Goal: Task Accomplishment & Management: Use online tool/utility

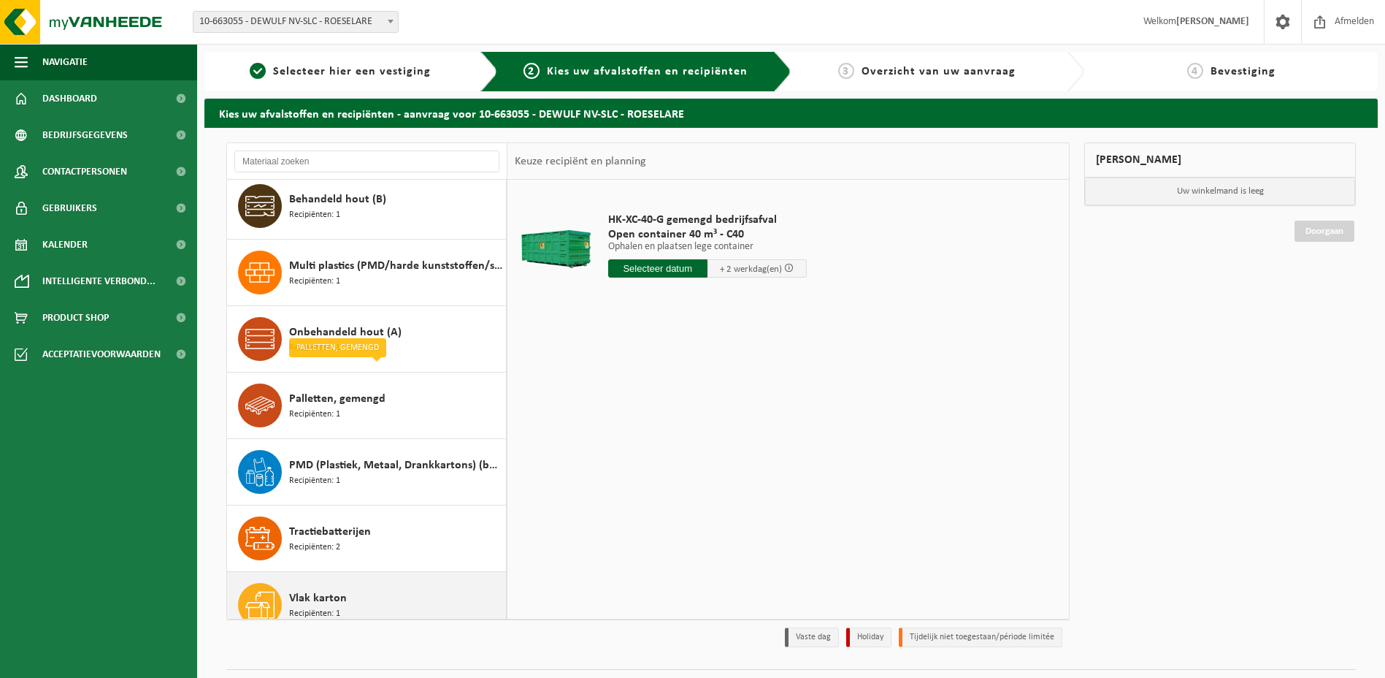
scroll to position [92, 0]
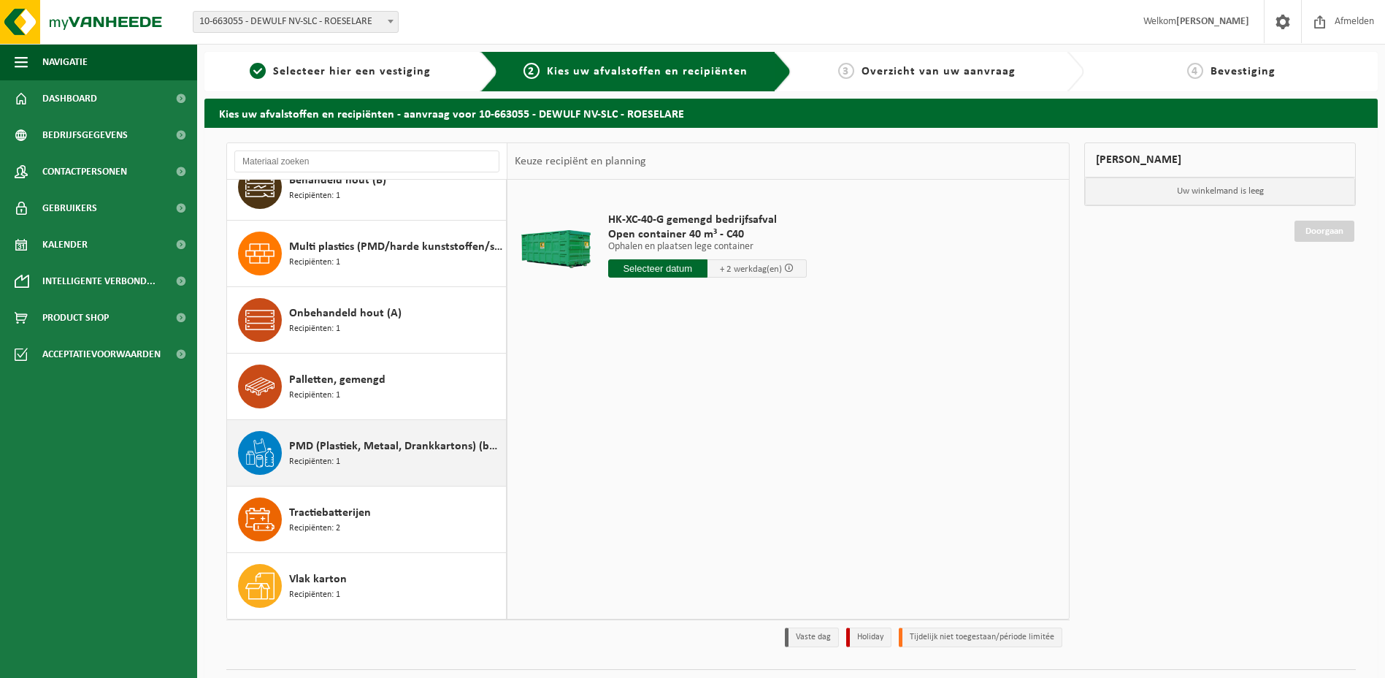
click at [361, 464] on div "PMD (Plastiek, Metaal, Drankkartons) (bedrijven) Recipiënten: 1" at bounding box center [395, 453] width 213 height 44
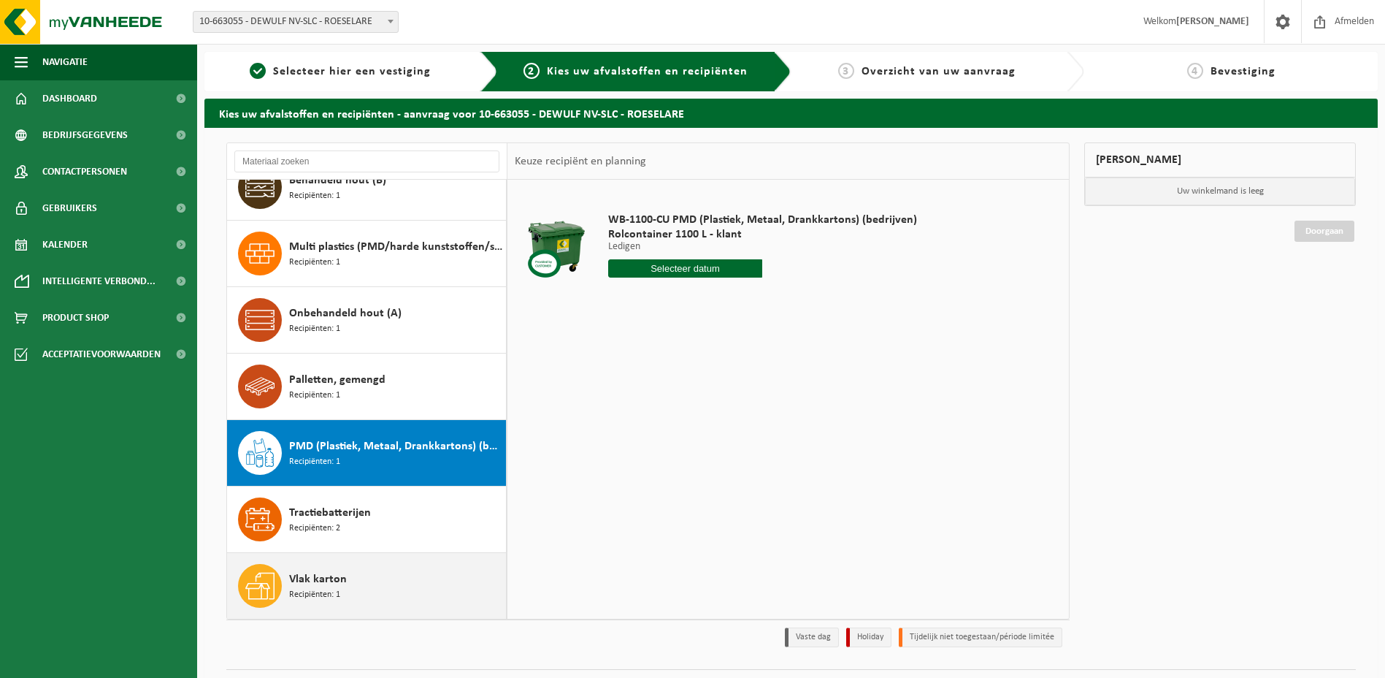
click at [342, 579] on span "Vlak karton" at bounding box center [318, 579] width 58 height 18
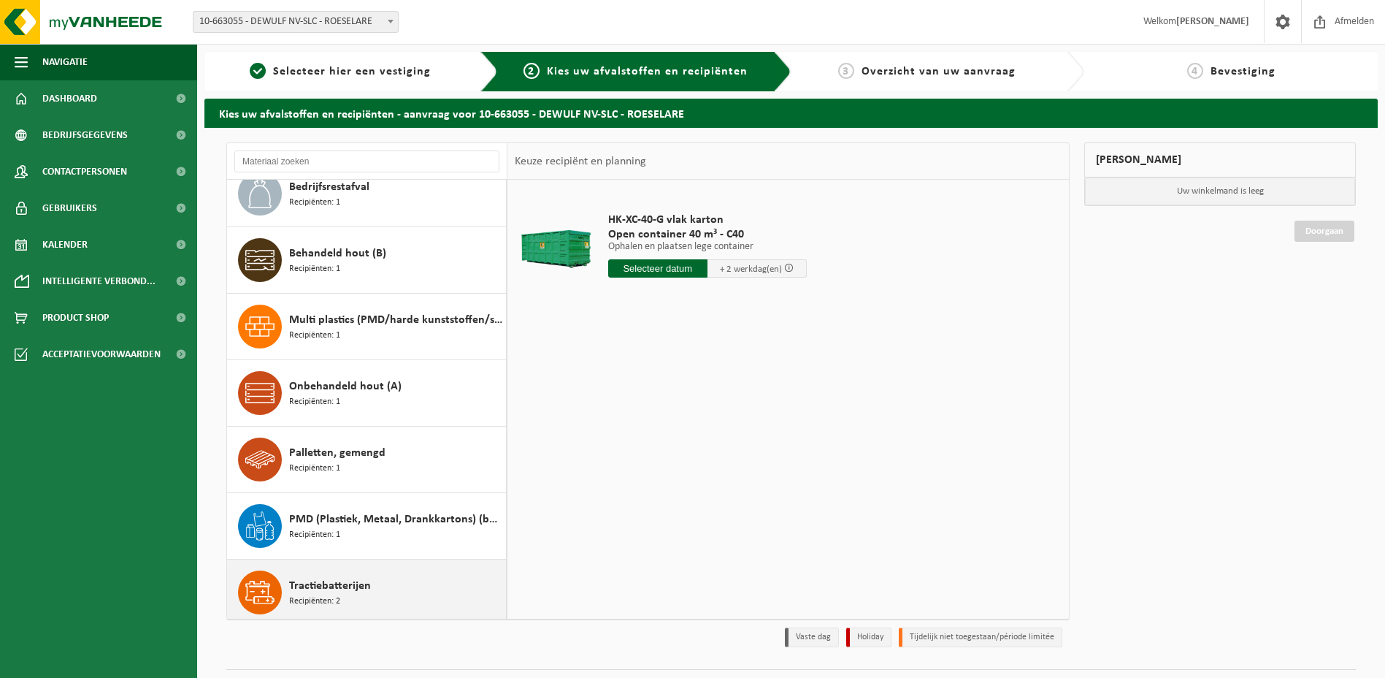
scroll to position [0, 0]
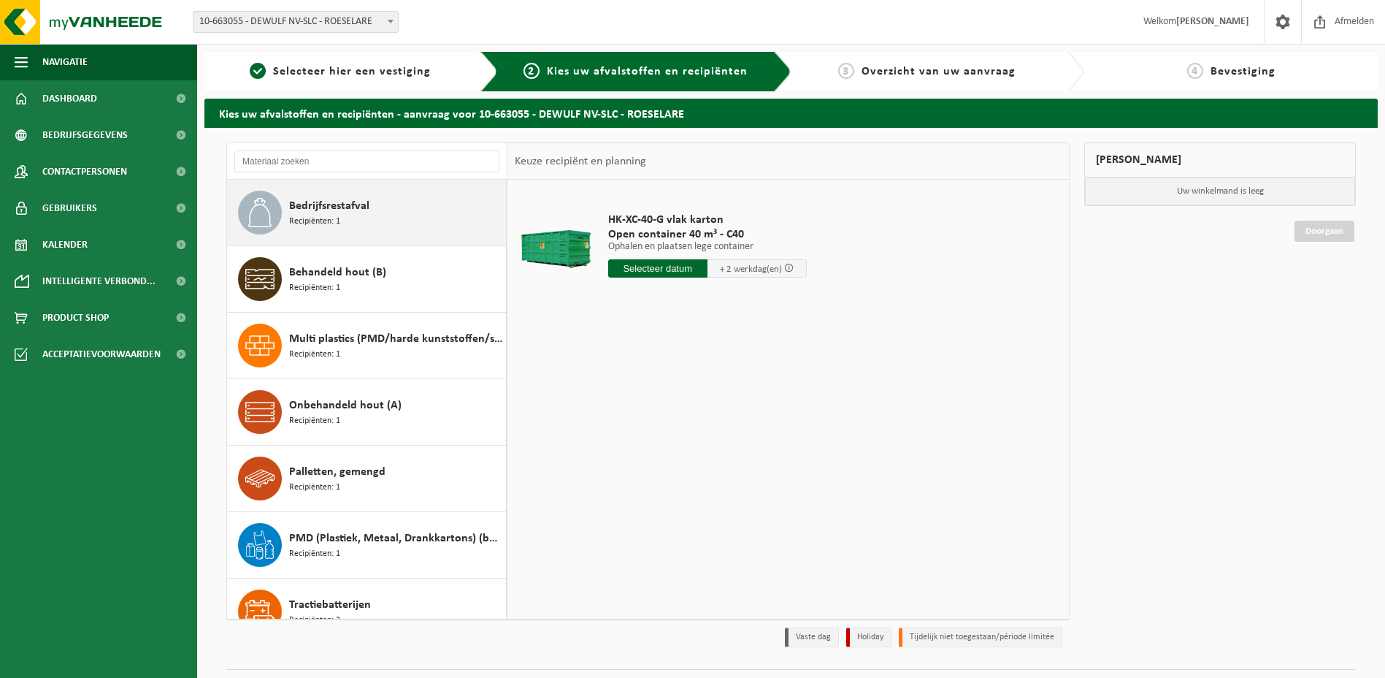
click at [398, 222] on div "Bedrijfsrestafval Recipiënten: 1" at bounding box center [395, 213] width 213 height 44
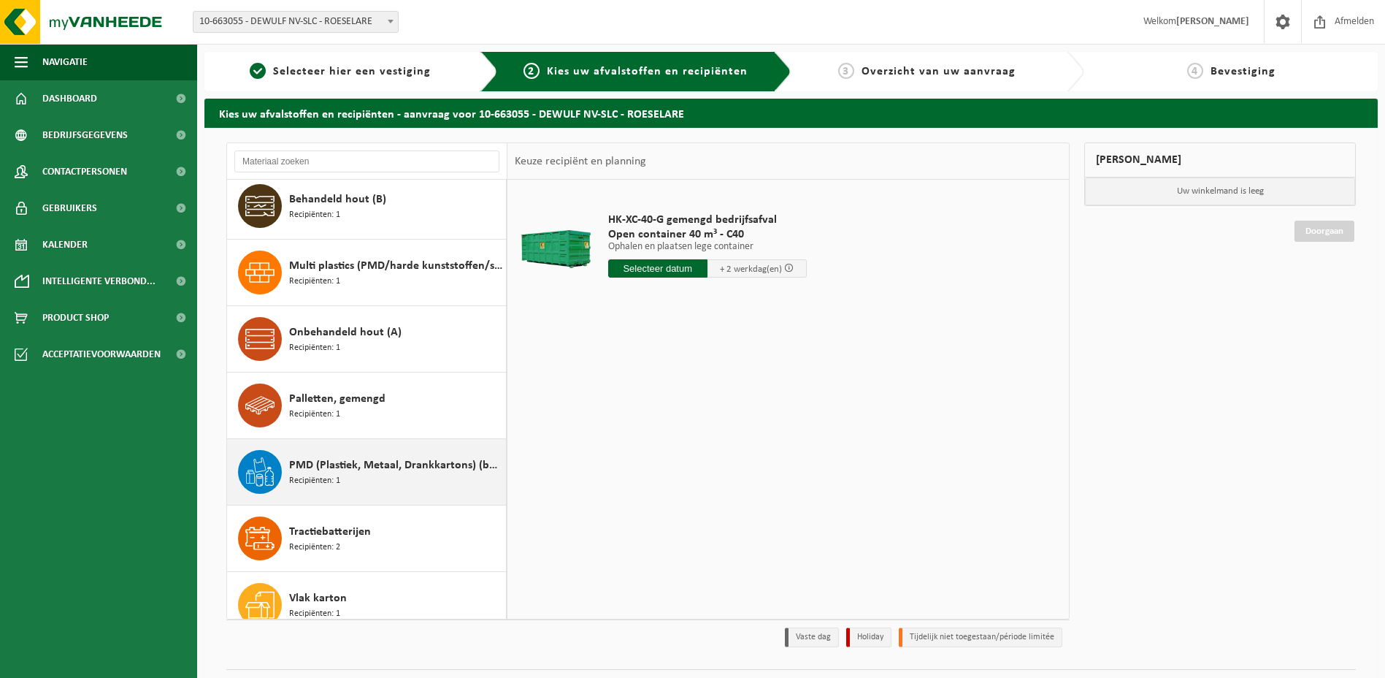
scroll to position [92, 0]
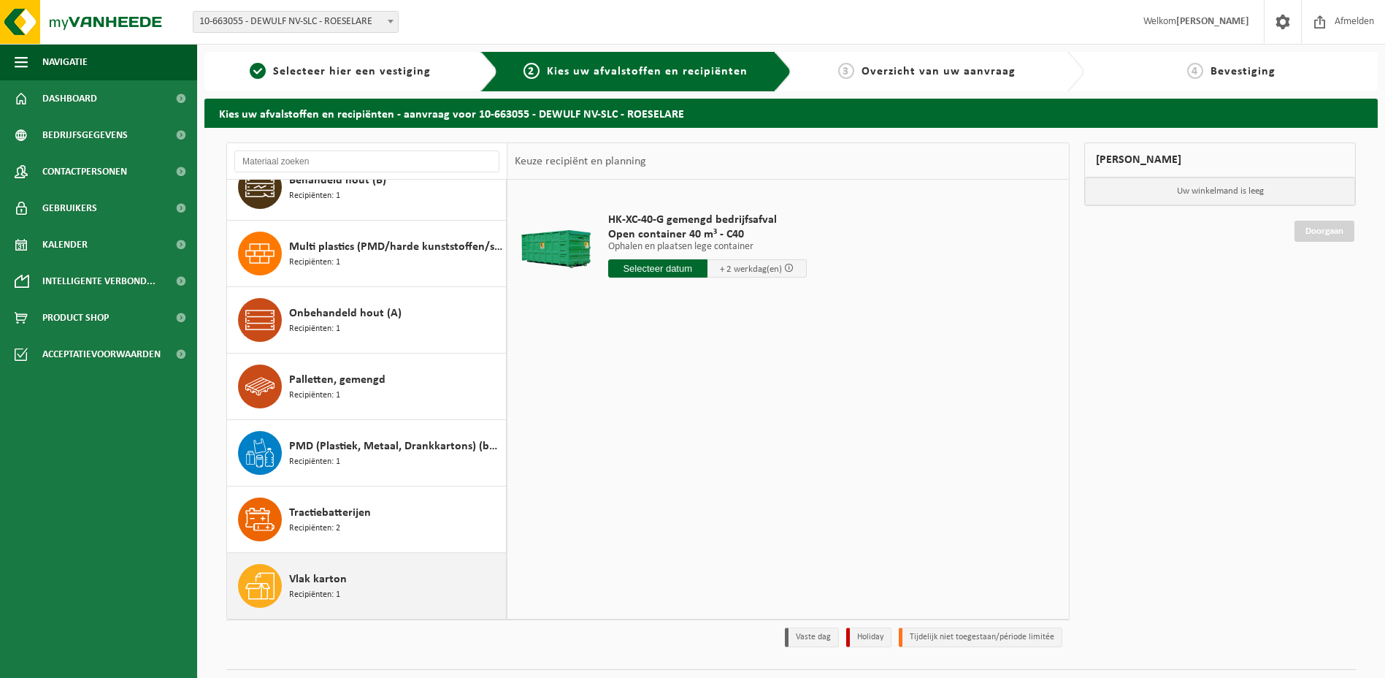
click at [351, 572] on div "Vlak karton Recipiënten: 1" at bounding box center [395, 586] width 213 height 44
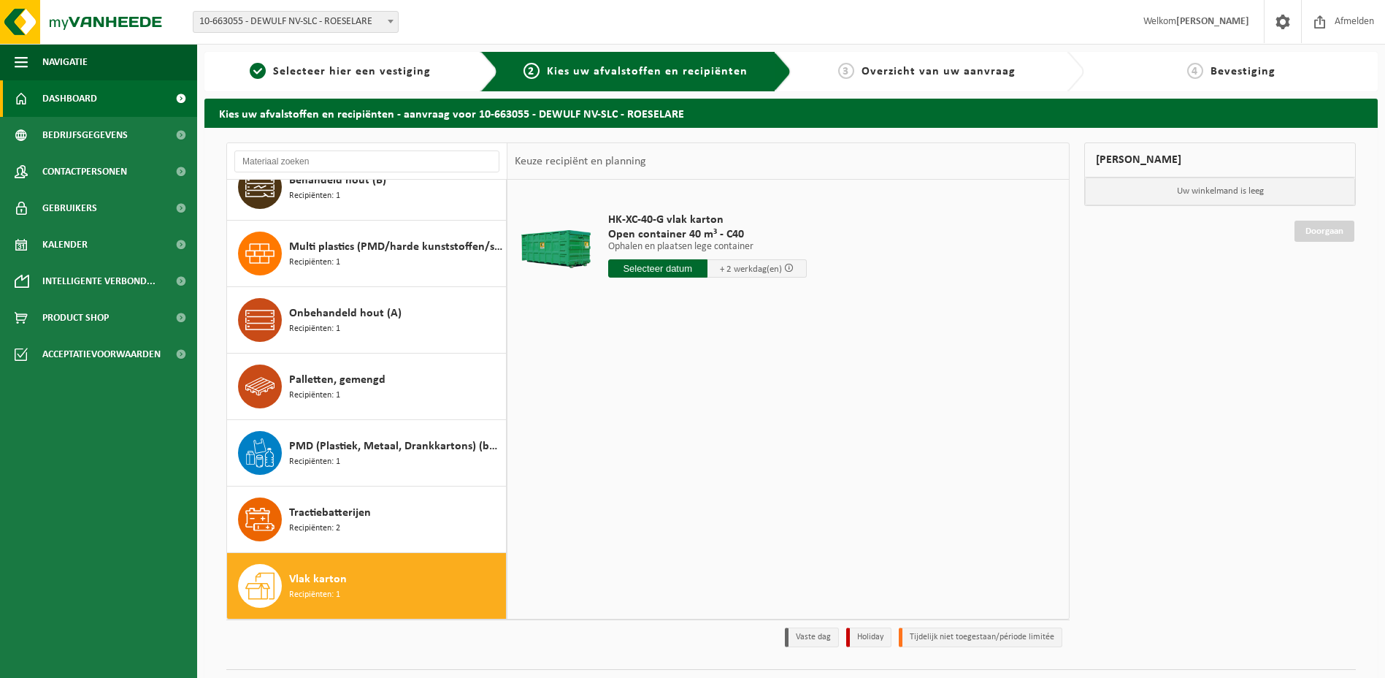
click at [75, 101] on span "Dashboard" at bounding box center [69, 98] width 55 height 37
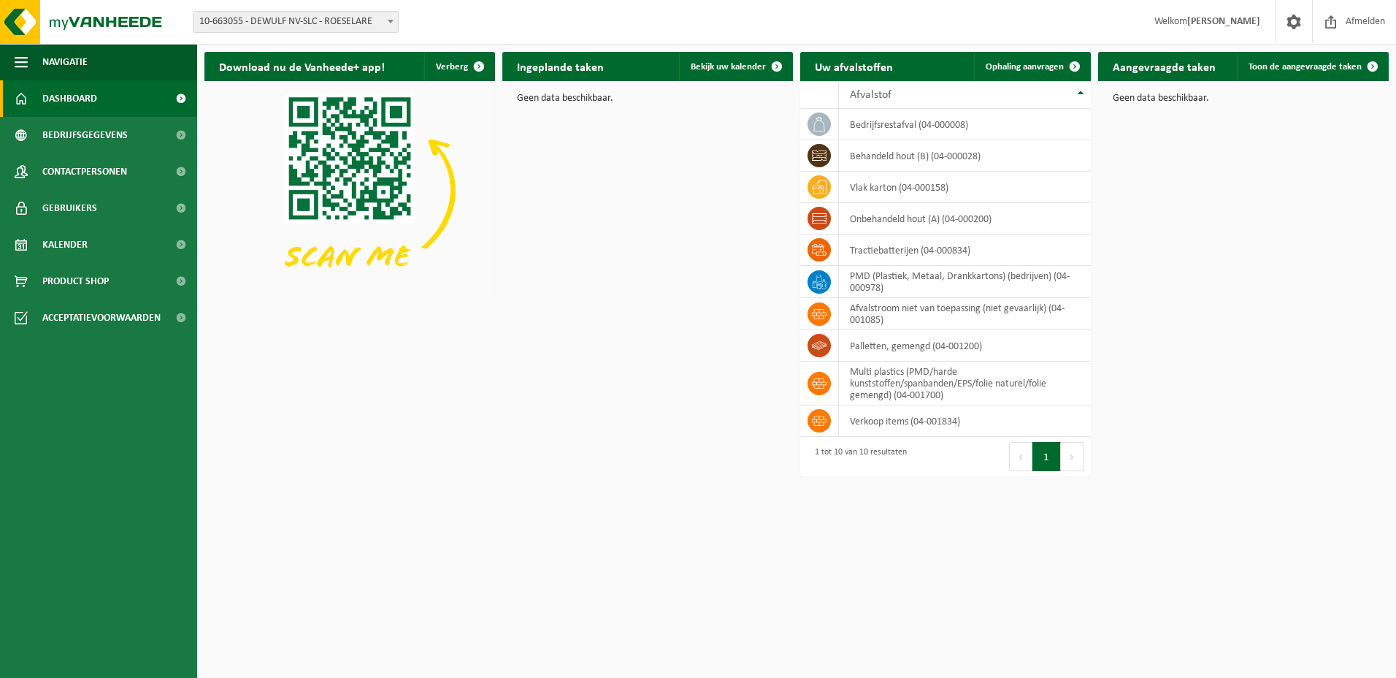
click at [624, 486] on html "Vestiging: 10-663055 - DEWULF NV-SLC - ROESELARE 10-663055 - DEWULF NV-SLC - RO…" at bounding box center [698, 339] width 1396 height 678
